Goal: Information Seeking & Learning: Learn about a topic

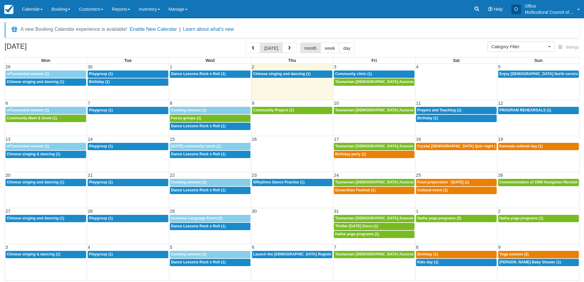
select select
click at [280, 74] on span "Chinese singing and dancing (1)" at bounding box center [281, 74] width 57 height 4
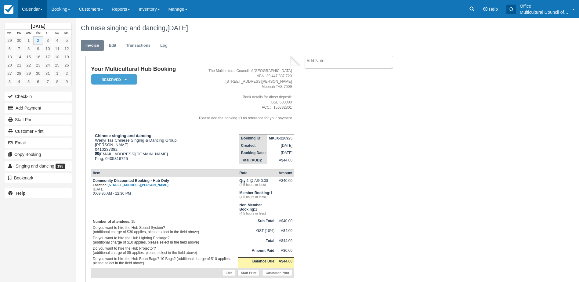
click at [26, 12] on link "Calendar" at bounding box center [32, 9] width 29 height 18
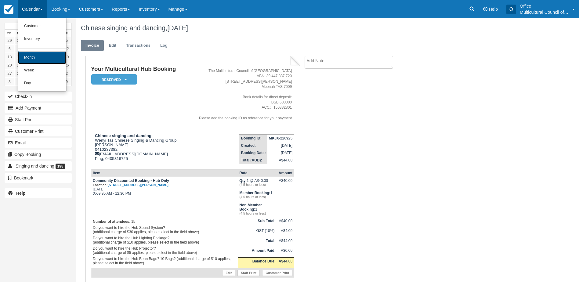
click at [42, 54] on link "Month" at bounding box center [42, 57] width 48 height 13
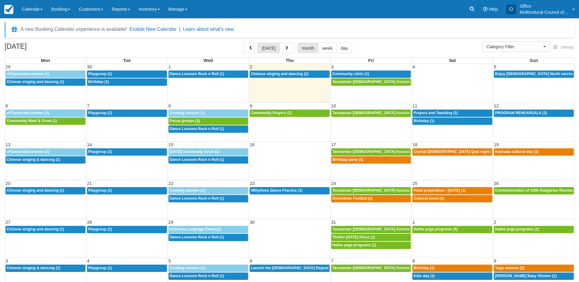
select select
click at [281, 76] on div "9:30a Chinese singing and dancing (1)" at bounding box center [290, 74] width 78 height 5
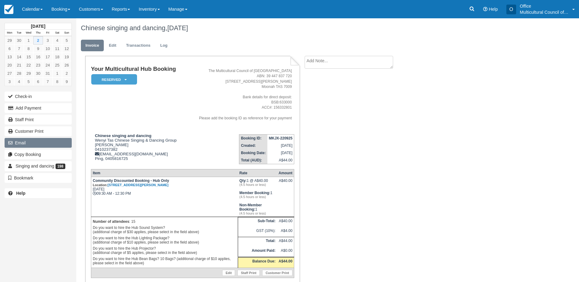
click at [37, 141] on button "Email" at bounding box center [38, 143] width 67 height 10
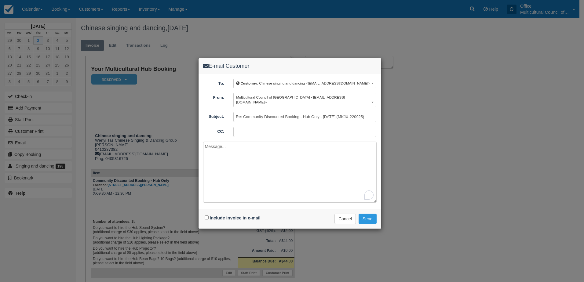
click at [220, 216] on label "Include invoice in e-mail" at bounding box center [235, 218] width 51 height 5
click at [209, 216] on input "Include invoice in e-mail" at bounding box center [207, 218] width 4 height 4
checkbox input "true"
click at [368, 217] on button "Send" at bounding box center [367, 219] width 18 height 10
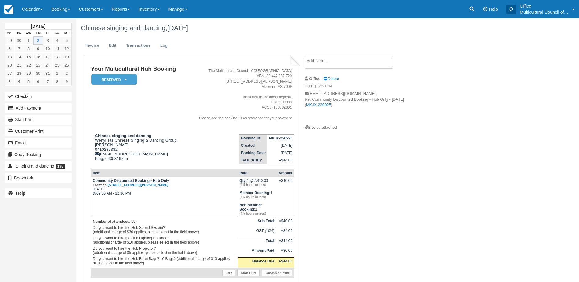
click at [193, 43] on ul "Invoice Edit Transactions Log" at bounding box center [293, 47] width 425 height 18
click at [27, 9] on link "Calendar" at bounding box center [32, 9] width 29 height 18
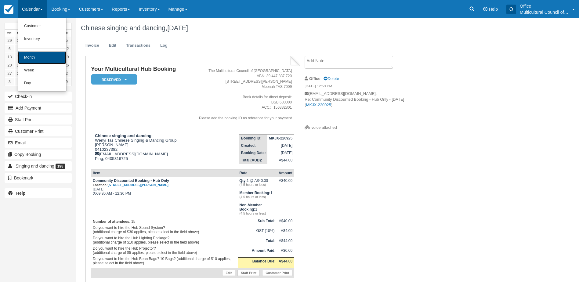
click at [48, 58] on link "Month" at bounding box center [42, 57] width 48 height 13
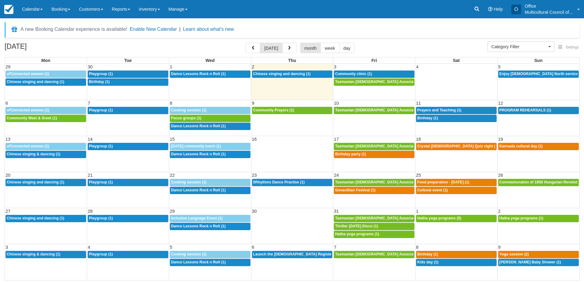
select select
click at [154, 49] on div "October 2025 today month week day" at bounding box center [292, 49] width 575 height 13
click at [47, 109] on span "Connected women (1)" at bounding box center [28, 110] width 42 height 4
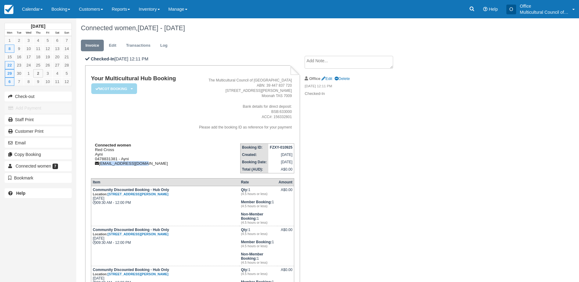
drag, startPoint x: 139, startPoint y: 165, endPoint x: 101, endPoint y: 165, distance: 37.9
click at [101, 165] on div "Connected women Red Cross Ayni 0478831381 - Ayni [EMAIL_ADDRESS][DOMAIN_NAME]" at bounding box center [138, 154] width 95 height 23
copy div "[EMAIL_ADDRESS][DOMAIN_NAME]"
click at [34, 11] on link "Calendar" at bounding box center [32, 9] width 29 height 18
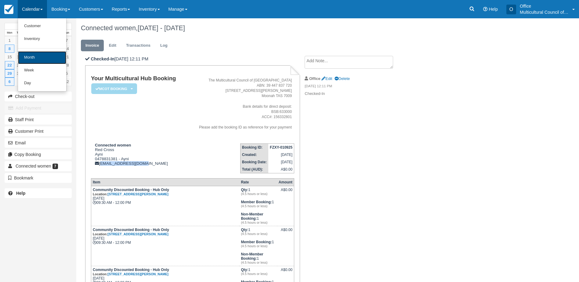
click at [37, 53] on link "Month" at bounding box center [42, 57] width 48 height 13
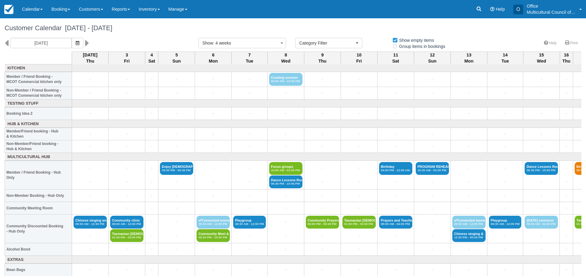
select select
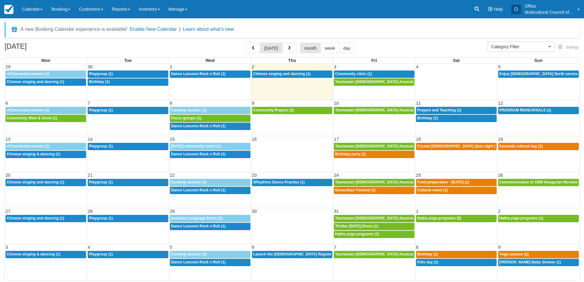
select select
click at [285, 52] on button "button" at bounding box center [289, 48] width 15 height 10
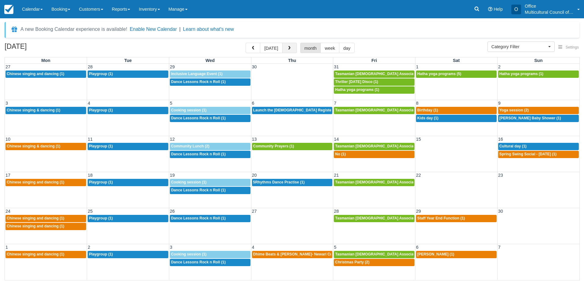
click at [285, 52] on button "button" at bounding box center [289, 48] width 15 height 10
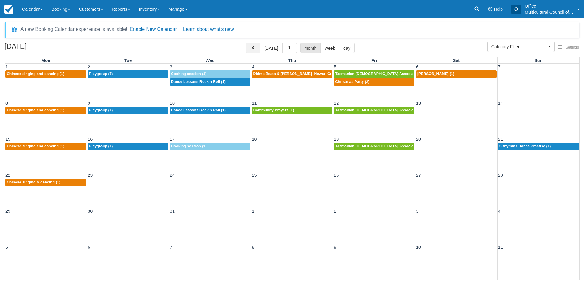
click at [254, 50] on span "button" at bounding box center [253, 48] width 4 height 4
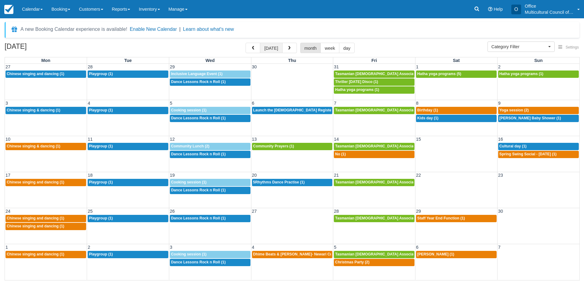
click at [269, 50] on button "today" at bounding box center [271, 48] width 22 height 10
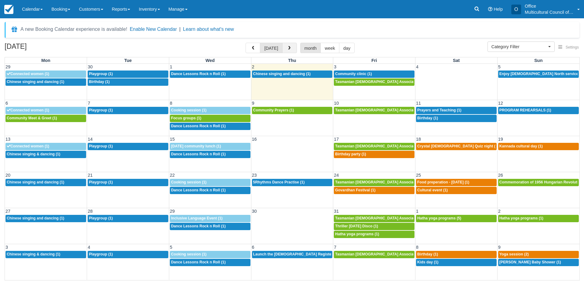
click at [285, 50] on button "button" at bounding box center [289, 48] width 15 height 10
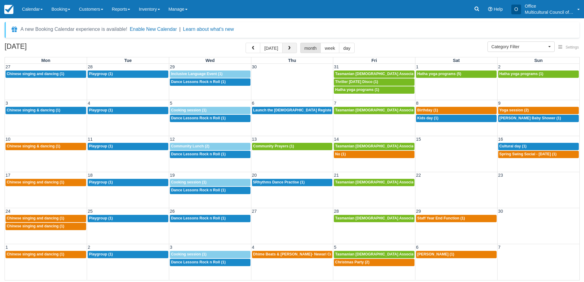
click at [290, 48] on span "button" at bounding box center [289, 48] width 4 height 4
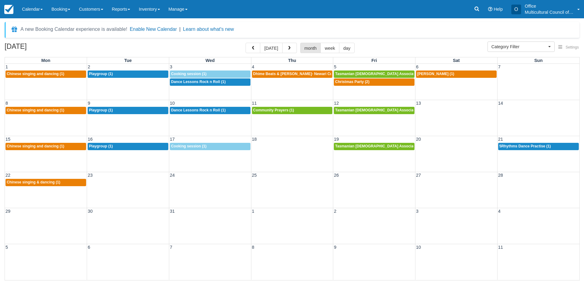
drag, startPoint x: 265, startPoint y: 49, endPoint x: 266, endPoint y: 55, distance: 6.2
click at [265, 49] on button "today" at bounding box center [271, 48] width 22 height 10
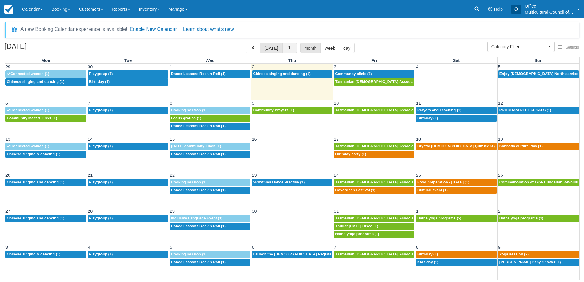
click at [284, 50] on button "button" at bounding box center [289, 48] width 15 height 10
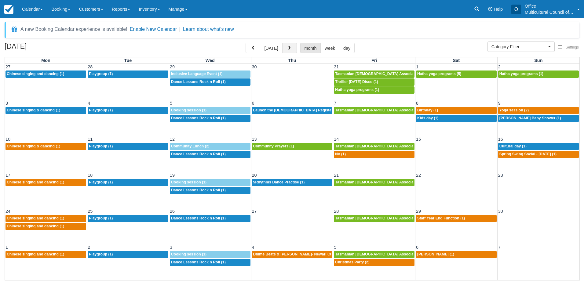
click at [290, 47] on span "button" at bounding box center [289, 48] width 4 height 4
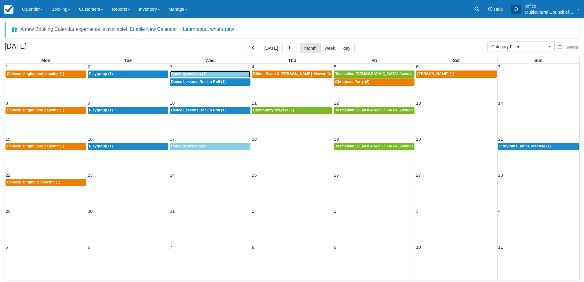
click at [209, 75] on div "9a Cooking session (1)" at bounding box center [210, 74] width 78 height 5
